Goal: Information Seeking & Learning: Learn about a topic

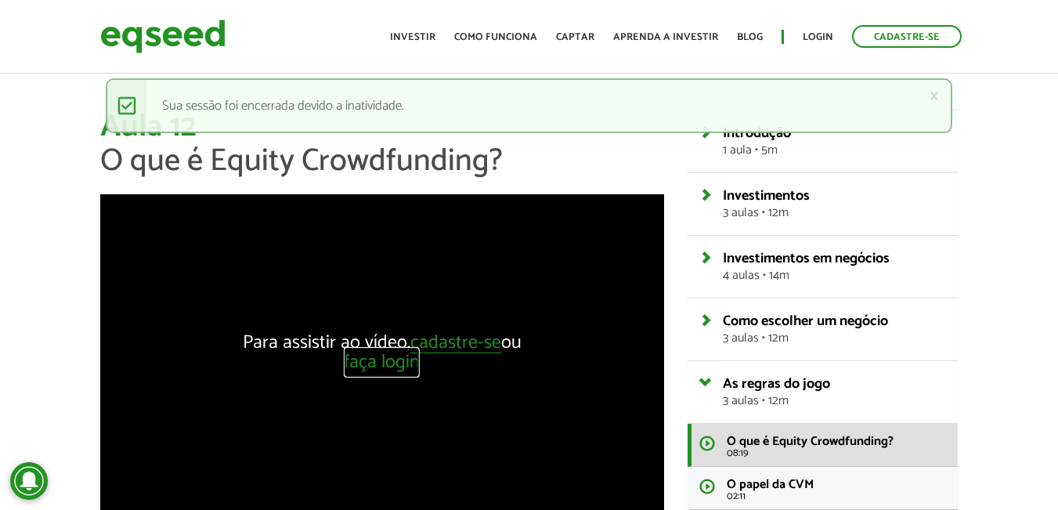
click at [403, 370] on link "faça login" at bounding box center [382, 363] width 76 height 20
